Goal: Task Accomplishment & Management: Complete application form

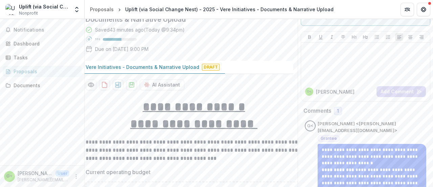
scroll to position [43, 0]
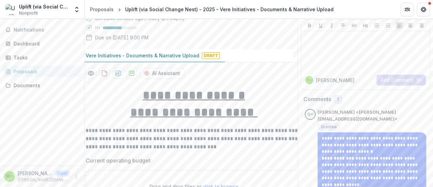
click at [337, 97] on span "1" at bounding box center [338, 99] width 2 height 6
click at [315, 97] on h2 "Comments" at bounding box center [318, 99] width 28 height 6
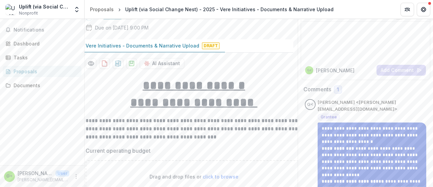
scroll to position [34, 0]
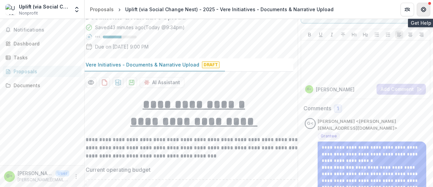
click at [424, 10] on icon "Get Help" at bounding box center [424, 10] width 2 height 1
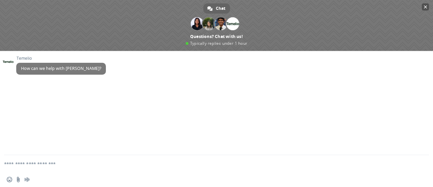
click at [430, 6] on span at bounding box center [216, 25] width 433 height 51
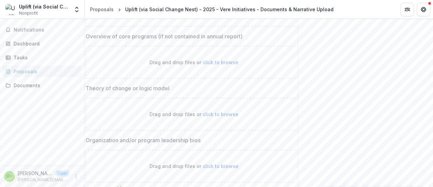
scroll to position [328, 0]
click at [216, 112] on span "click to browse" at bounding box center [221, 112] width 36 height 6
type input "**********"
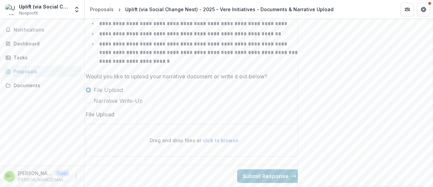
scroll to position [1070, 0]
click at [217, 137] on span "click to browse" at bounding box center [221, 140] width 36 height 6
type input "**********"
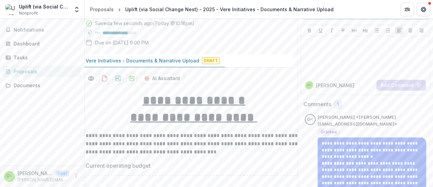
scroll to position [39, 0]
click at [337, 100] on span "1" at bounding box center [338, 104] width 8 height 8
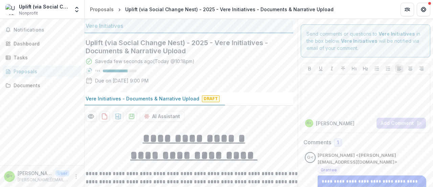
scroll to position [1, 0]
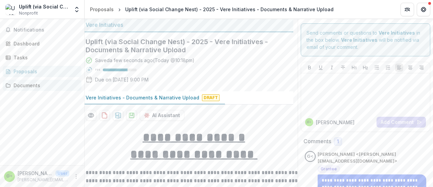
click at [48, 84] on div "Documents" at bounding box center [45, 85] width 63 height 7
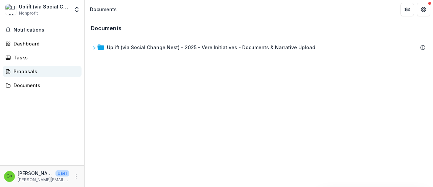
click at [36, 73] on div "Proposals" at bounding box center [45, 71] width 63 height 7
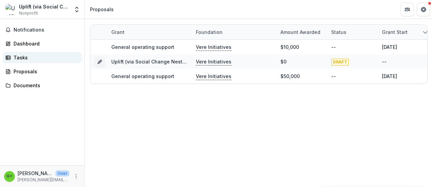
click at [26, 59] on div "Tasks" at bounding box center [45, 57] width 63 height 7
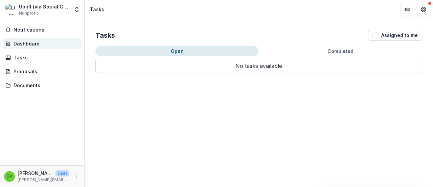
click at [26, 41] on div "Dashboard" at bounding box center [45, 43] width 63 height 7
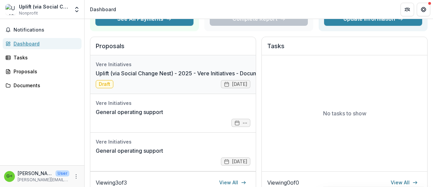
scroll to position [73, 0]
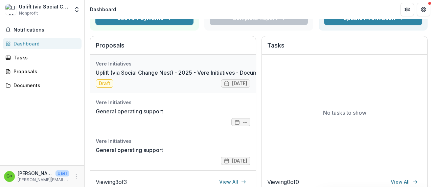
click at [153, 75] on link "Uplift (via Social Change Nest) - 2025 - Vere Initiatives - Documents & Narrati…" at bounding box center [207, 72] width 223 height 8
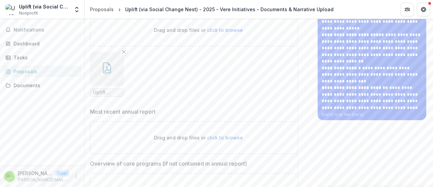
scroll to position [155, 0]
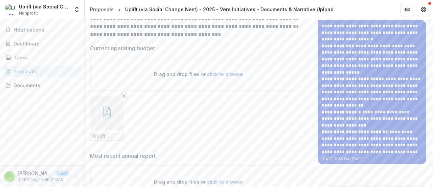
click at [364, 100] on p "**********" at bounding box center [372, 89] width 101 height 132
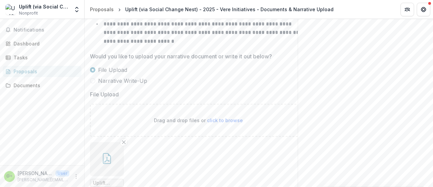
scroll to position [1083, 0]
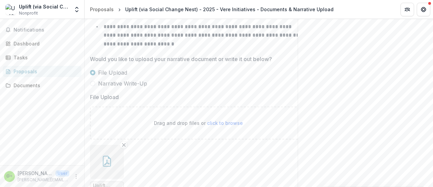
click at [33, 174] on p "[PERSON_NAME] <[PERSON_NAME][EMAIL_ADDRESS][DOMAIN_NAME]>" at bounding box center [35, 172] width 35 height 7
click at [76, 176] on icon "More" at bounding box center [75, 175] width 5 height 5
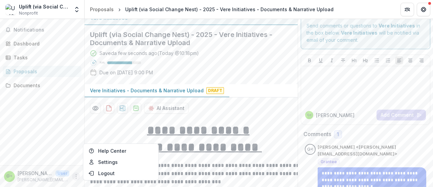
scroll to position [0, 0]
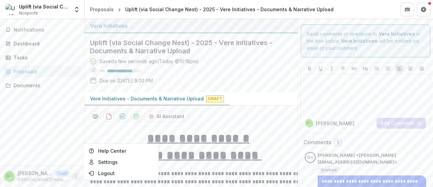
click at [337, 142] on span "1" at bounding box center [338, 142] width 2 height 6
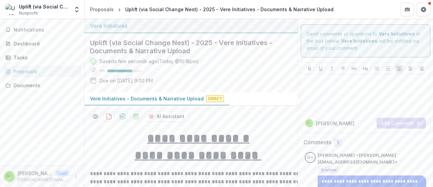
click at [337, 142] on span "1" at bounding box center [338, 142] width 2 height 6
click at [328, 167] on span "Grantee" at bounding box center [329, 169] width 16 height 5
click at [28, 57] on div "Tasks" at bounding box center [45, 57] width 63 height 7
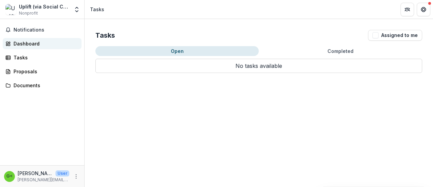
click at [27, 46] on div "Dashboard" at bounding box center [45, 43] width 63 height 7
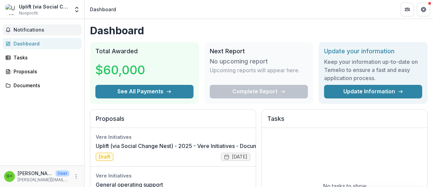
click at [31, 25] on button "Notifications" at bounding box center [42, 29] width 79 height 11
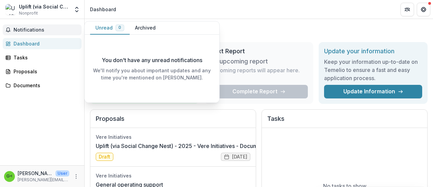
click at [28, 27] on span "Notifications" at bounding box center [46, 30] width 65 height 6
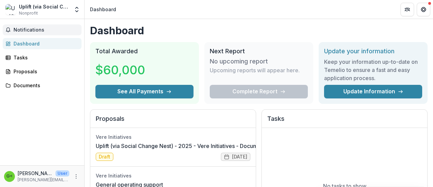
click at [26, 25] on button "Notifications" at bounding box center [42, 29] width 79 height 11
click at [289, 148] on div "No tasks to show" at bounding box center [345, 186] width 166 height 116
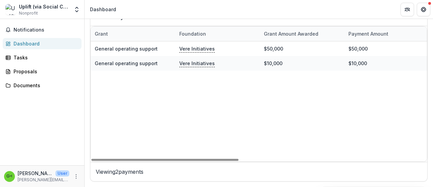
drag, startPoint x: 234, startPoint y: 158, endPoint x: 0, endPoint y: 179, distance: 234.8
click at [91, 160] on div at bounding box center [164, 159] width 147 height 2
click at [24, 70] on div "Proposals" at bounding box center [45, 71] width 63 height 7
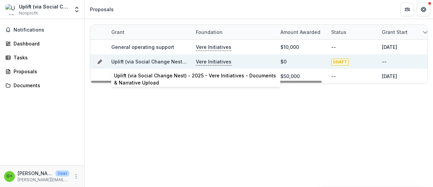
click at [130, 63] on link "Uplift (via Social Change Nest) - 2025 - Vere Initiatives - Documents & Narrati…" at bounding box center [215, 62] width 209 height 6
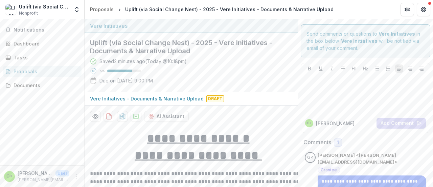
click at [180, 97] on p "Vere Initiatives - Documents & Narrative Upload" at bounding box center [147, 98] width 114 height 7
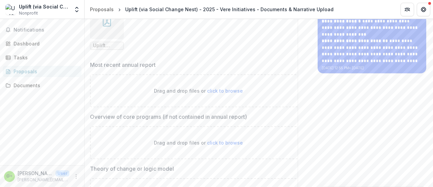
scroll to position [246, 0]
click at [197, 113] on p "Overview of core programs (if not contained in annual report)" at bounding box center [168, 116] width 157 height 8
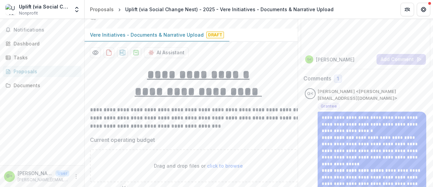
scroll to position [56, 0]
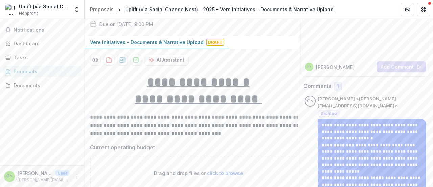
click at [339, 84] on span "1" at bounding box center [338, 86] width 8 height 8
click at [327, 111] on span "Grantee" at bounding box center [329, 113] width 16 height 5
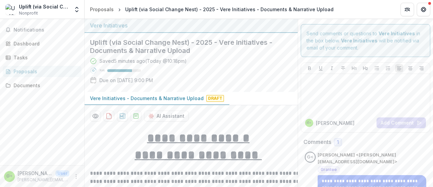
scroll to position [0, 0]
